Goal: Task Accomplishment & Management: Complete application form

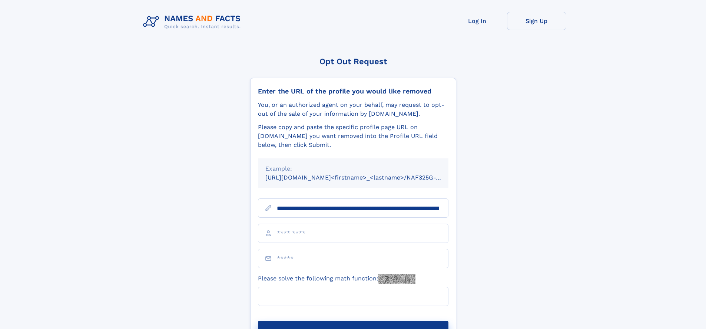
scroll to position [0, 77]
type input "**********"
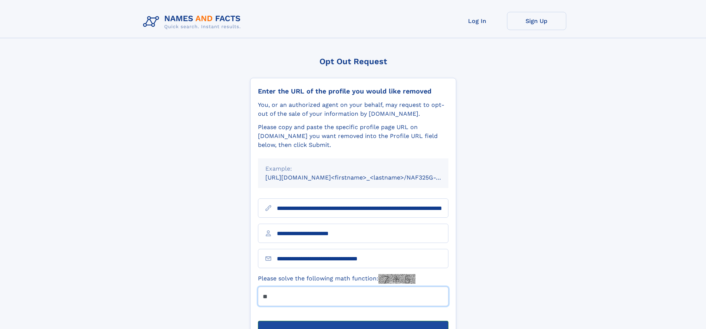
type input "**"
click at [353, 320] on button "Submit Opt Out Request" at bounding box center [353, 332] width 190 height 24
